Goal: Browse casually: Explore the website without a specific task or goal

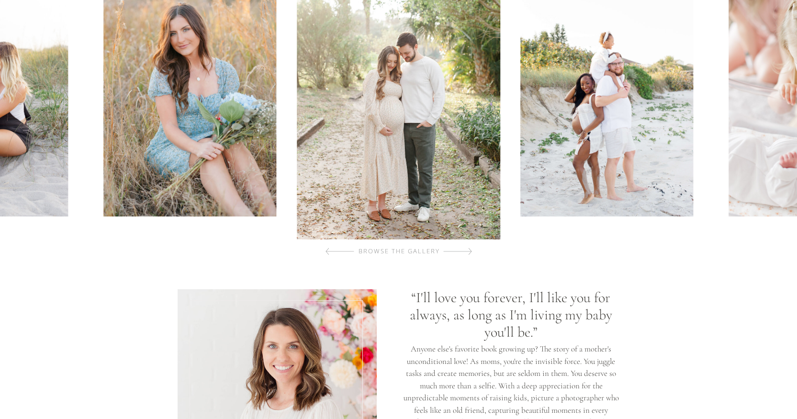
scroll to position [416, 0]
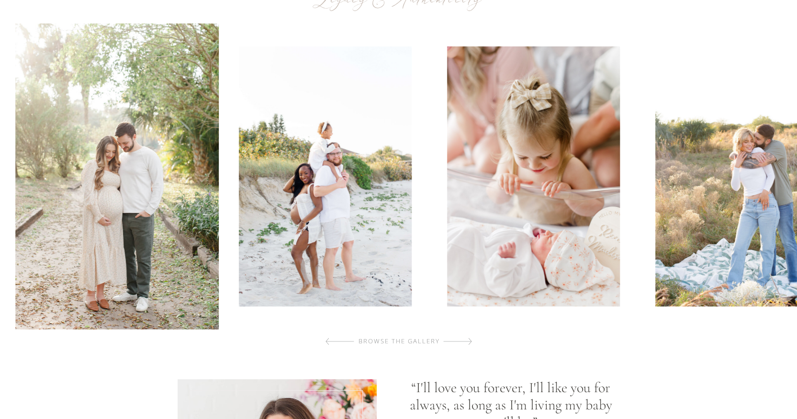
click at [281, 217] on img at bounding box center [325, 176] width 173 height 260
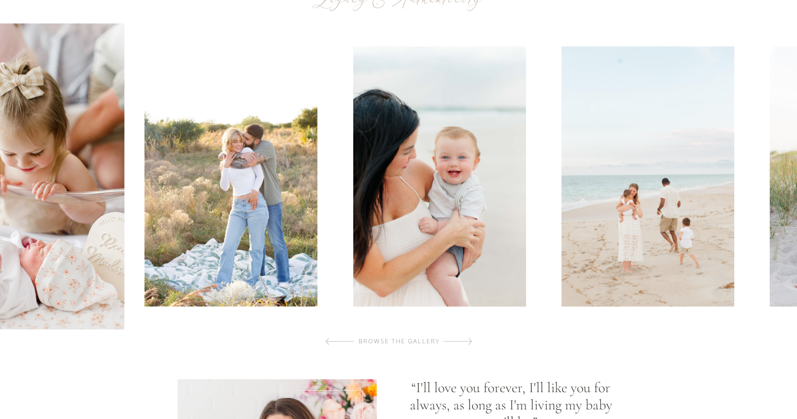
click at [295, 233] on img at bounding box center [231, 176] width 173 height 260
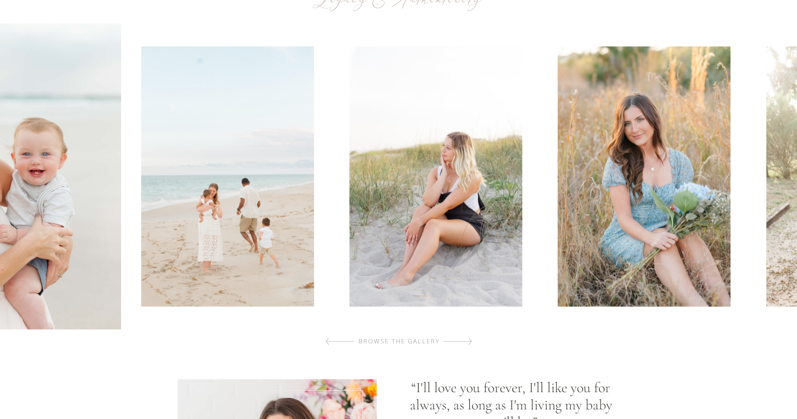
click at [245, 235] on img at bounding box center [227, 176] width 173 height 260
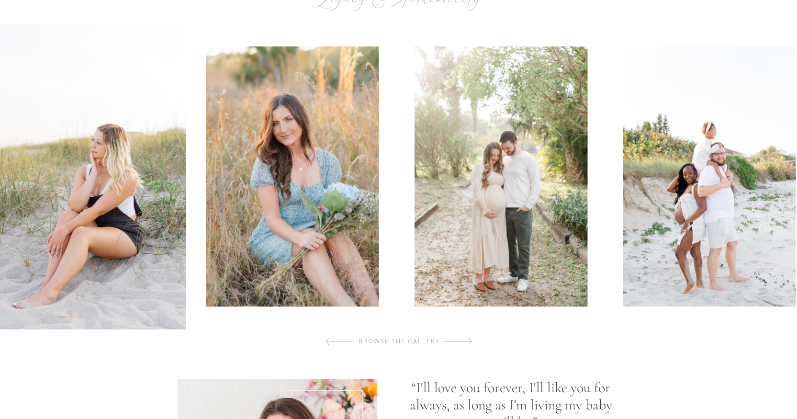
click at [319, 229] on img at bounding box center [292, 176] width 173 height 260
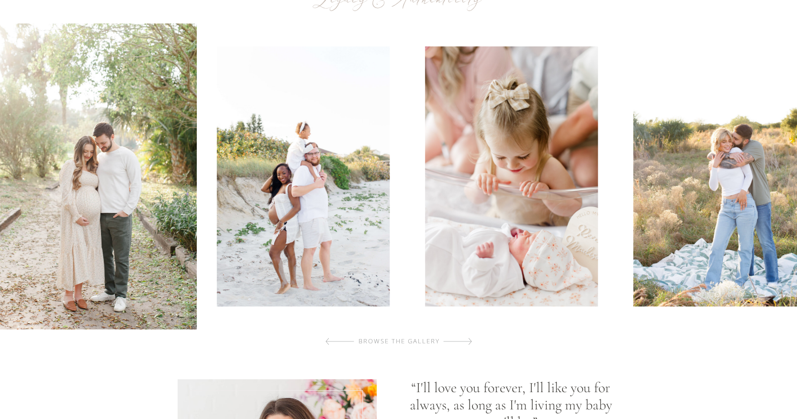
click at [297, 227] on img at bounding box center [303, 176] width 173 height 260
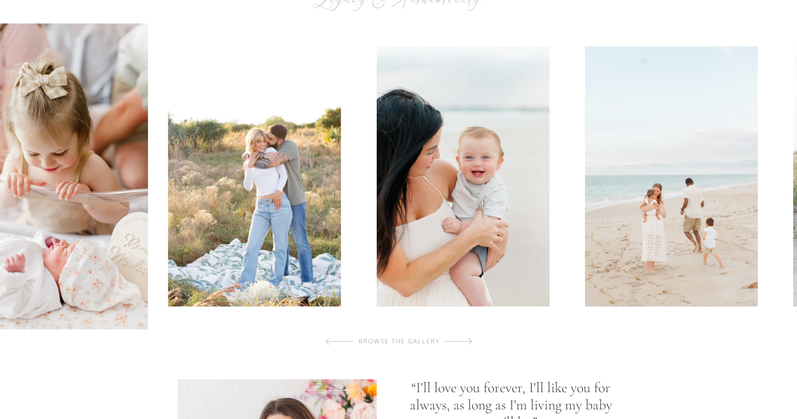
click at [191, 221] on img at bounding box center [254, 176] width 173 height 260
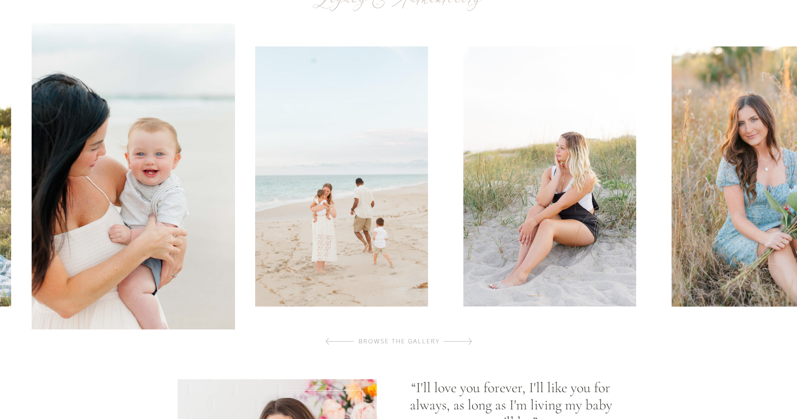
click at [255, 215] on img at bounding box center [341, 176] width 173 height 260
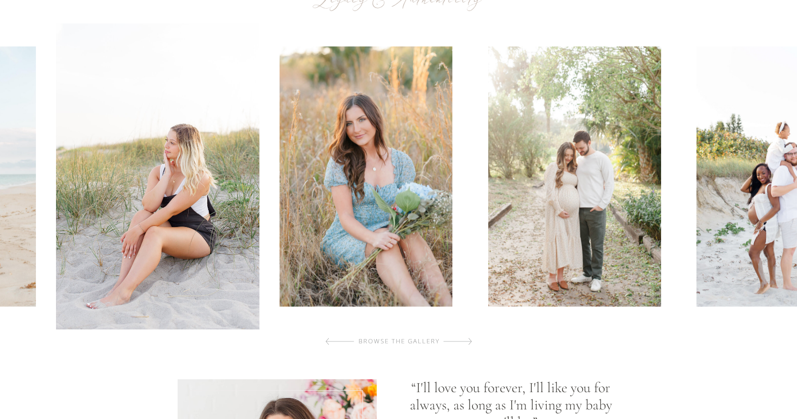
click at [280, 220] on img at bounding box center [366, 176] width 173 height 260
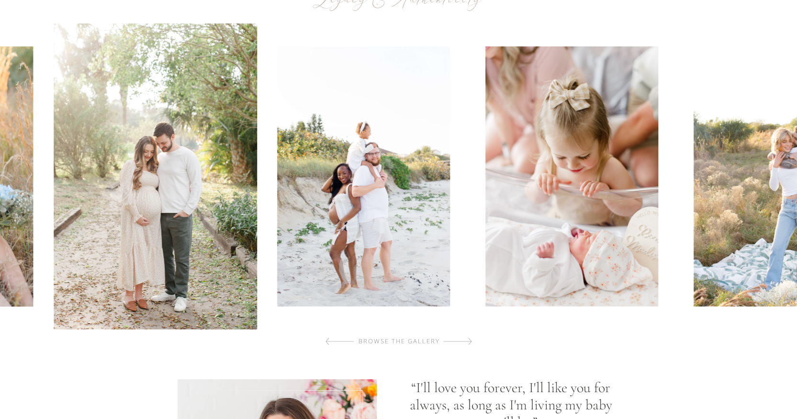
click at [277, 207] on img at bounding box center [363, 176] width 173 height 260
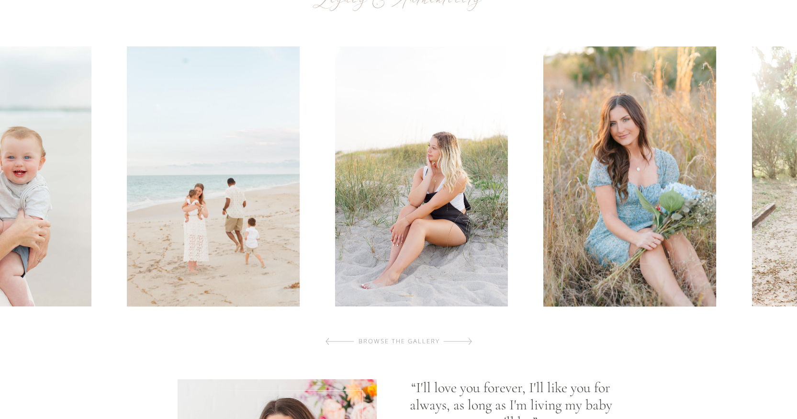
click at [0, 191] on img at bounding box center [5, 176] width 173 height 260
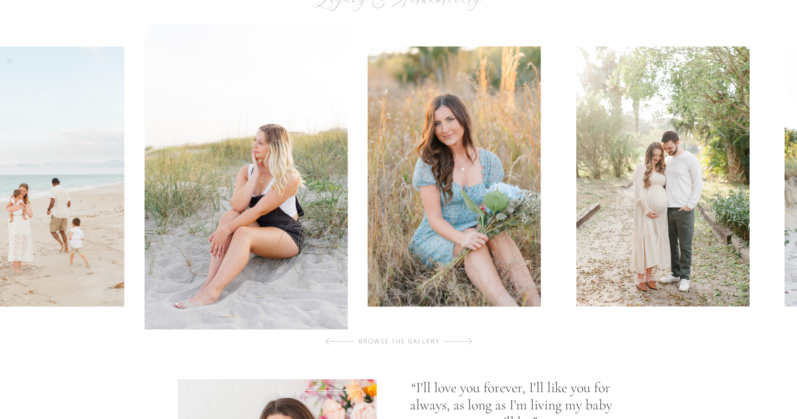
click at [368, 184] on img at bounding box center [454, 176] width 173 height 260
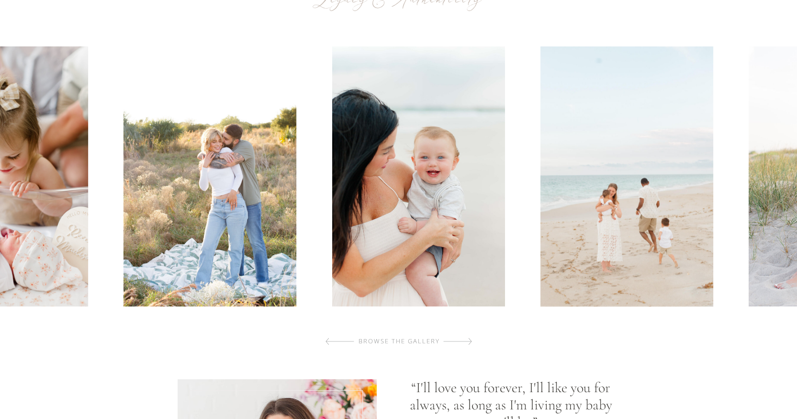
click at [0, 171] on img at bounding box center [1, 176] width 173 height 260
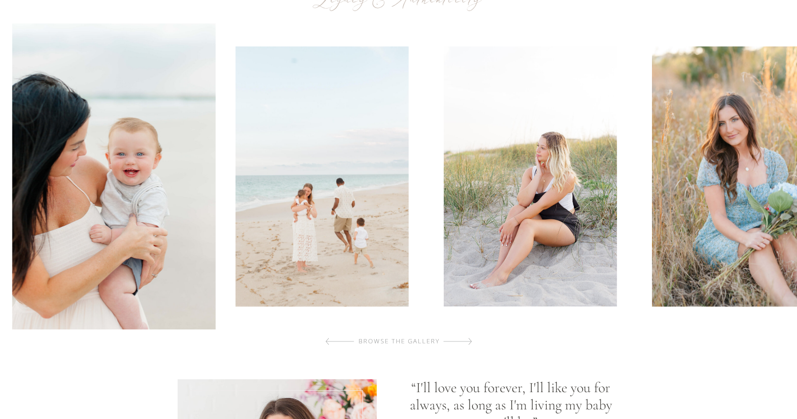
click at [348, 178] on img at bounding box center [322, 176] width 173 height 260
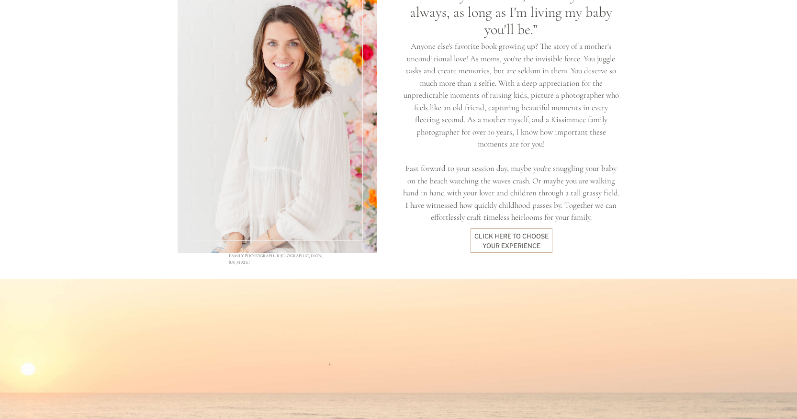
scroll to position [726, 0]
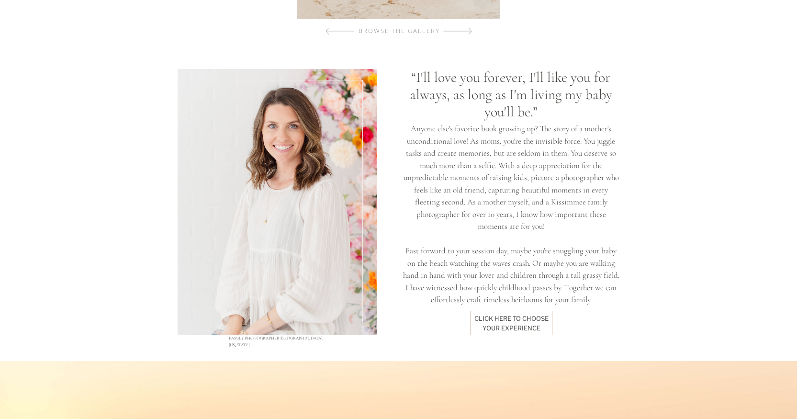
click at [499, 326] on div "click here to Choose your experience" at bounding box center [512, 323] width 75 height 18
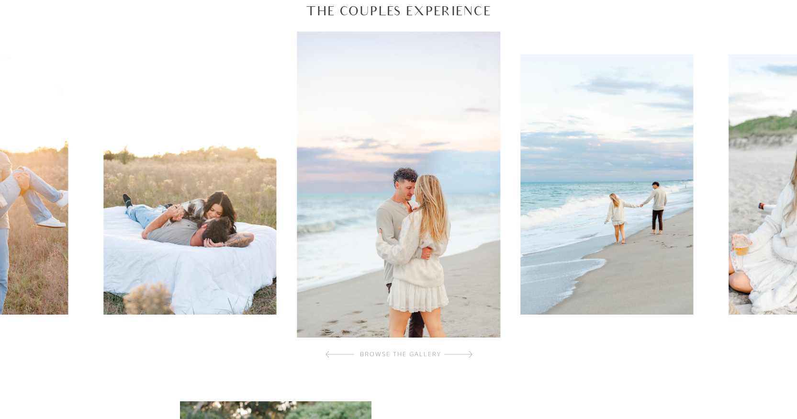
scroll to position [335, 0]
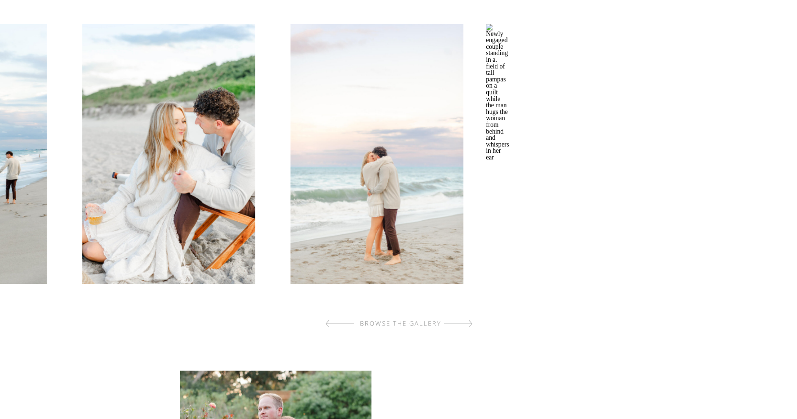
click at [134, 139] on img at bounding box center [168, 154] width 173 height 260
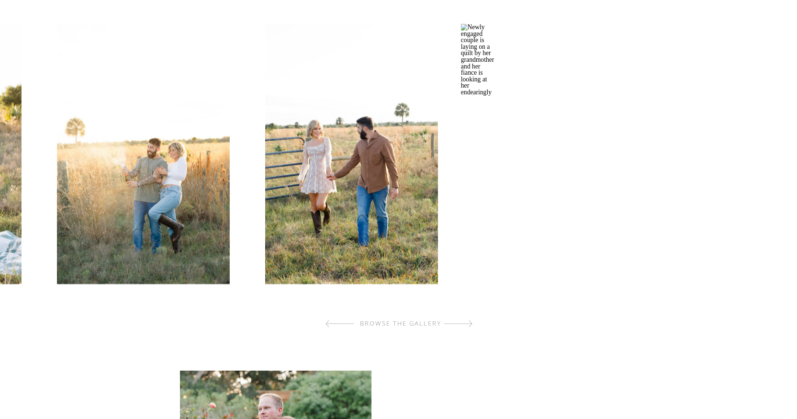
click at [54, 132] on div at bounding box center [398, 154] width 803 height 306
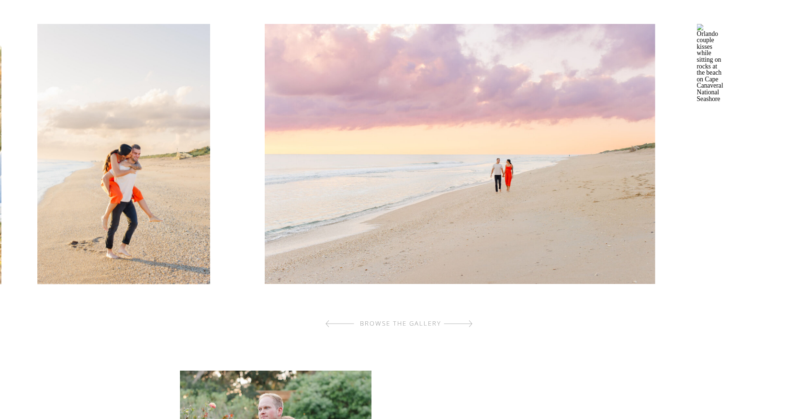
click at [12, 167] on div at bounding box center [398, 154] width 803 height 306
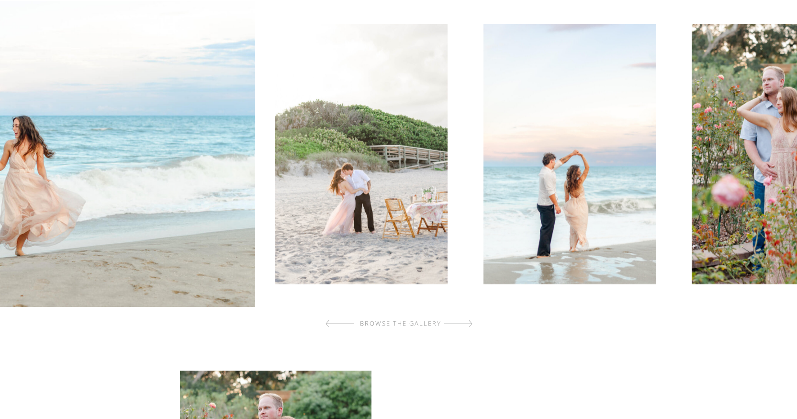
click at [172, 127] on img at bounding box center [26, 154] width 460 height 306
